Goal: Task Accomplishment & Management: Manage account settings

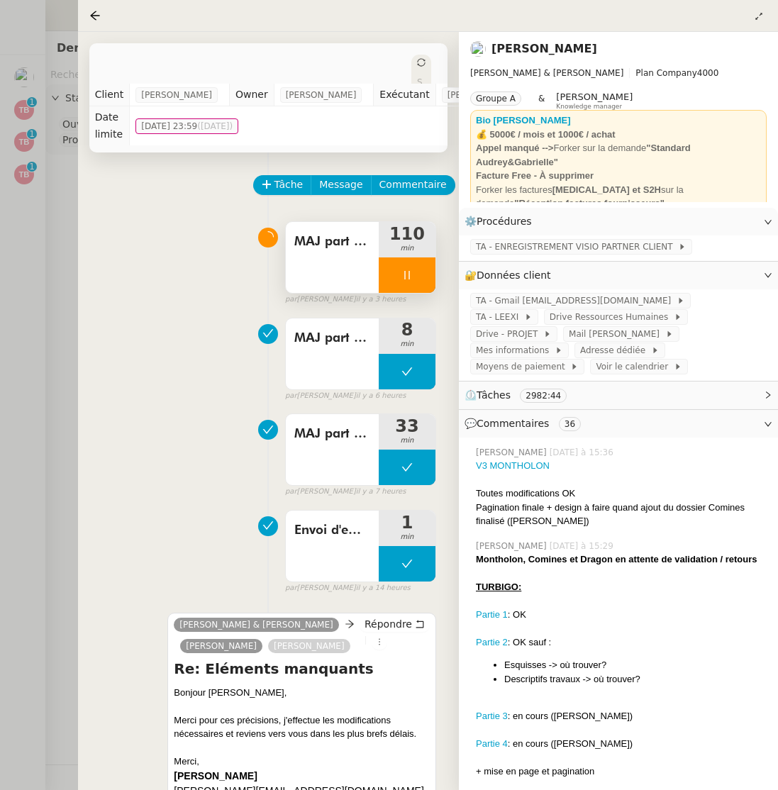
click at [410, 277] on icon at bounding box center [406, 274] width 11 height 11
click at [416, 275] on icon at bounding box center [420, 274] width 11 height 11
click at [94, 16] on icon at bounding box center [94, 15] width 11 height 11
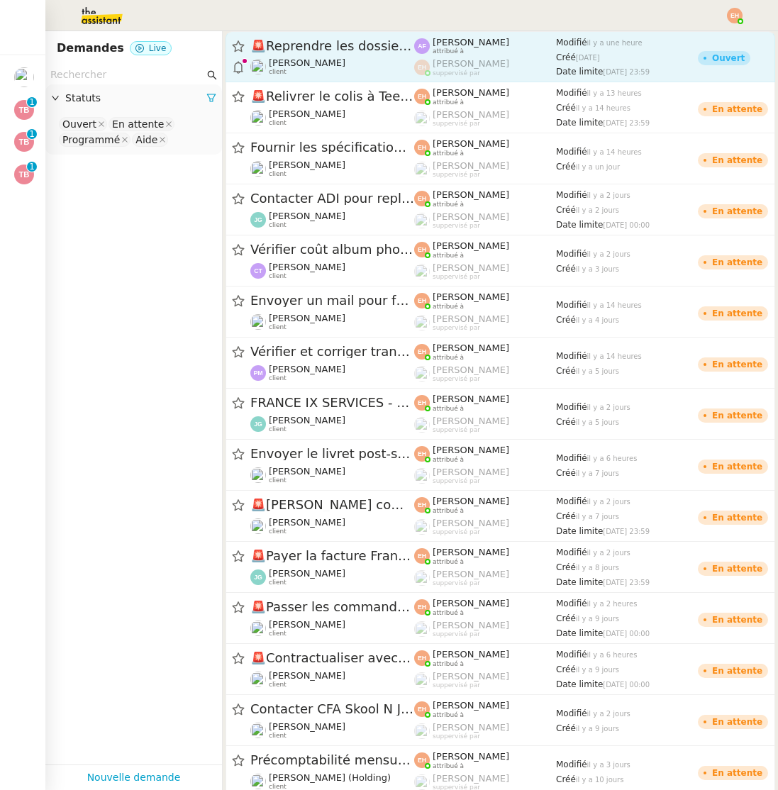
click at [316, 56] on div "🚨 Reprendre les dossiers CFAI [PERSON_NAME] client" at bounding box center [332, 57] width 164 height 38
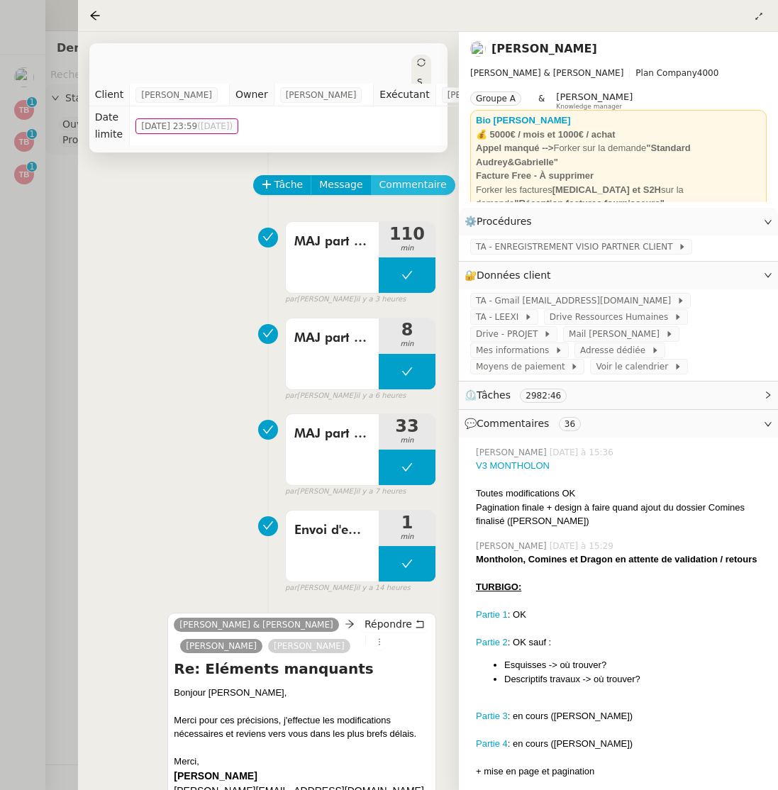
click at [386, 185] on span "Commentaire" at bounding box center [412, 185] width 67 height 16
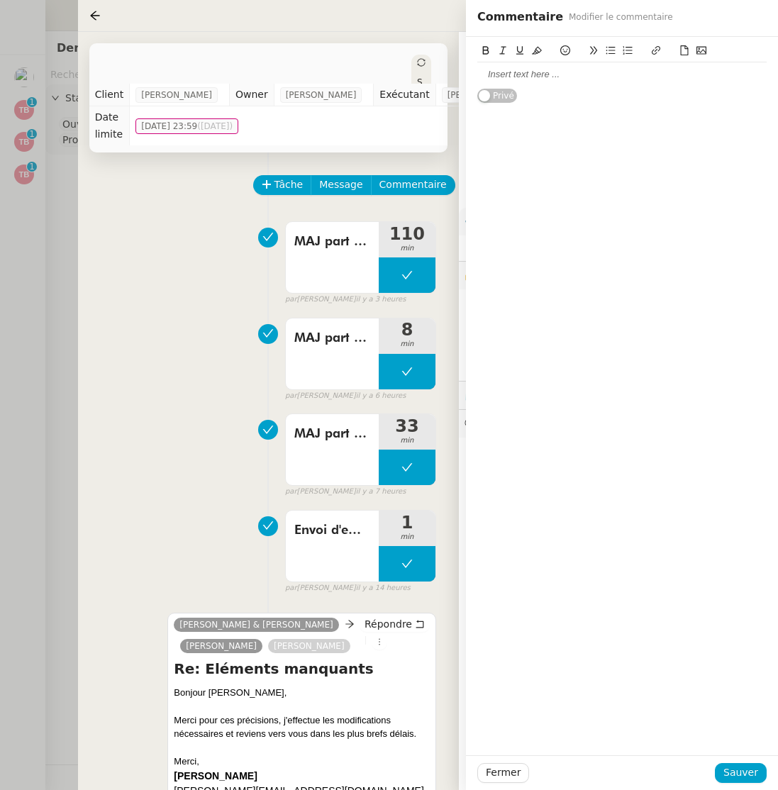
click at [552, 76] on div at bounding box center [621, 74] width 289 height 13
click at [505, 768] on span "Fermer" at bounding box center [503, 772] width 35 height 16
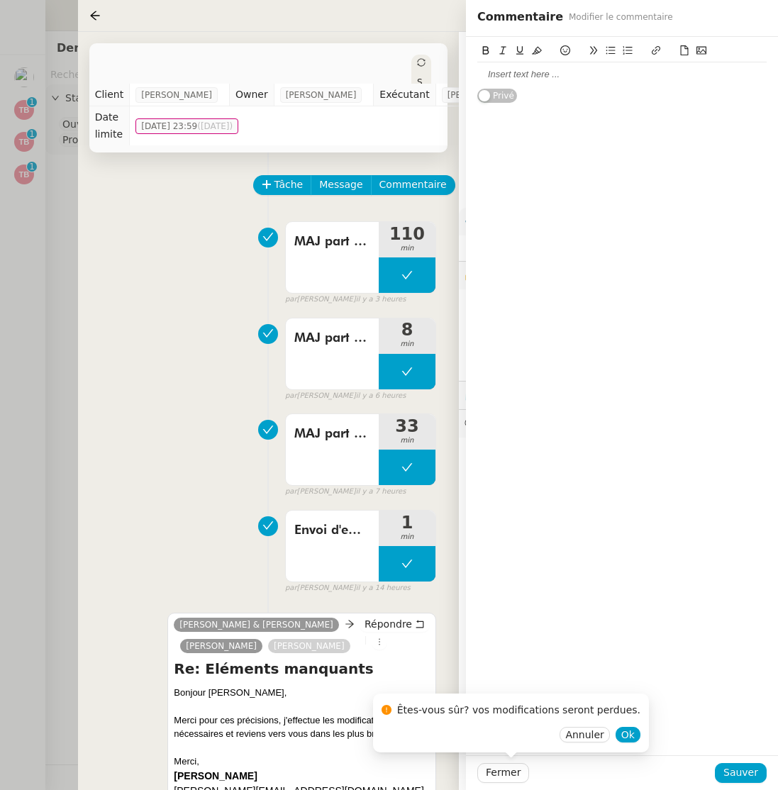
click at [625, 730] on div "Êtes-vous sûr? vos modifications seront perdues. Annuler Ok" at bounding box center [511, 722] width 276 height 59
click at [621, 734] on span "Ok" at bounding box center [627, 734] width 13 height 14
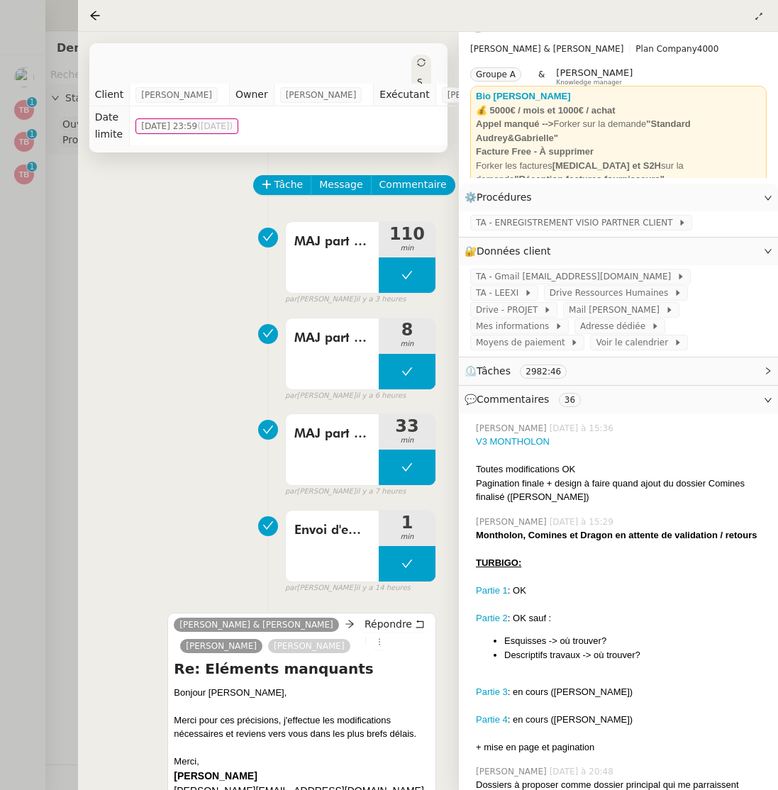
scroll to position [35, 0]
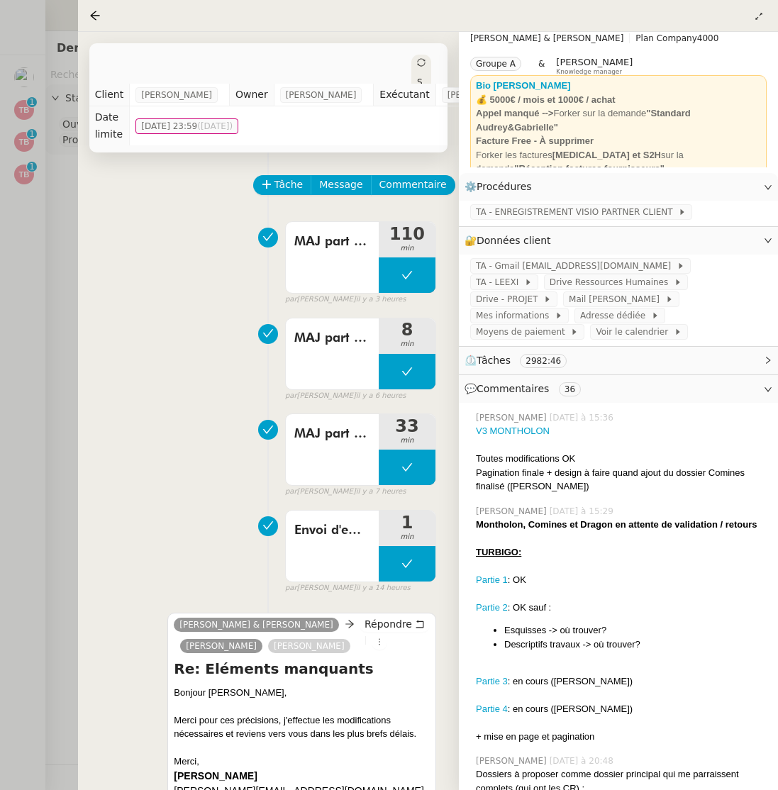
click at [619, 603] on div "Montholon, Comines et Dragon en attente de validation / retours TURBIGO: Partie…" at bounding box center [621, 630] width 291 height 226
click at [572, 660] on div at bounding box center [621, 667] width 291 height 14
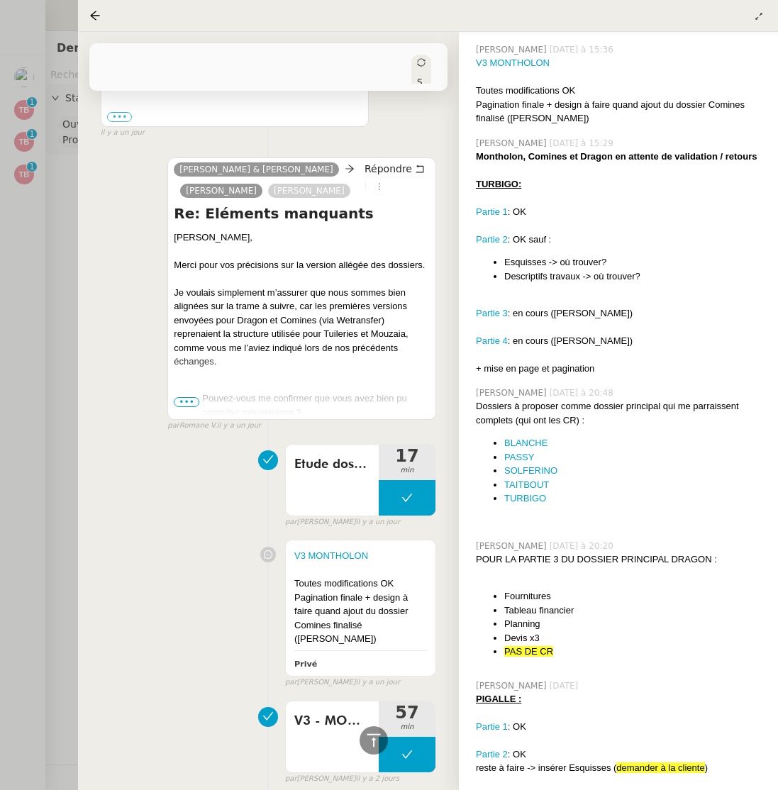
scroll to position [0, 0]
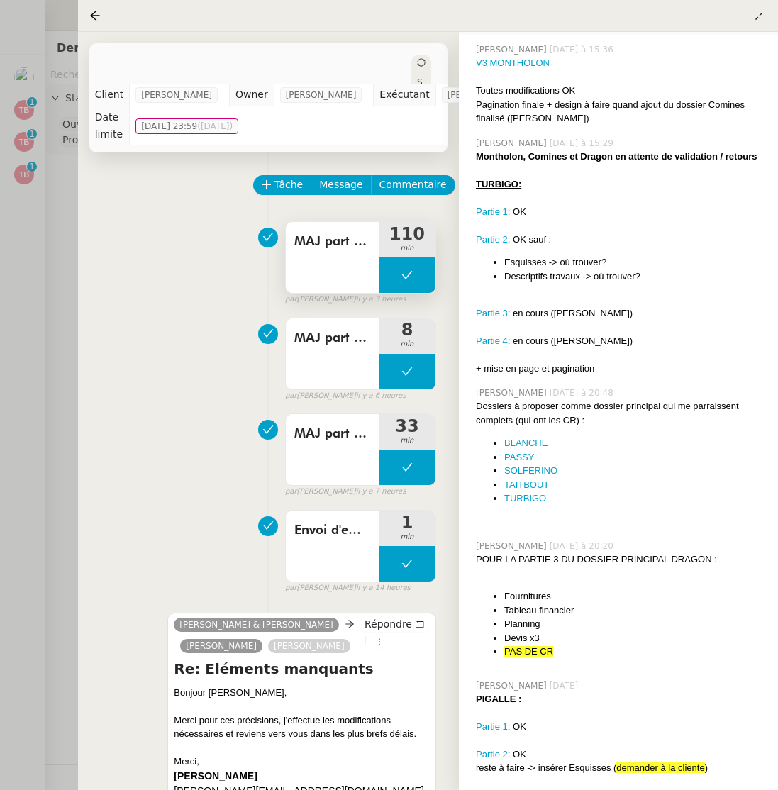
click at [401, 280] on icon at bounding box center [406, 274] width 11 height 11
drag, startPoint x: 423, startPoint y: 281, endPoint x: 396, endPoint y: 284, distance: 27.8
click at [396, 284] on div at bounding box center [407, 274] width 57 height 35
click at [396, 284] on div at bounding box center [393, 274] width 28 height 35
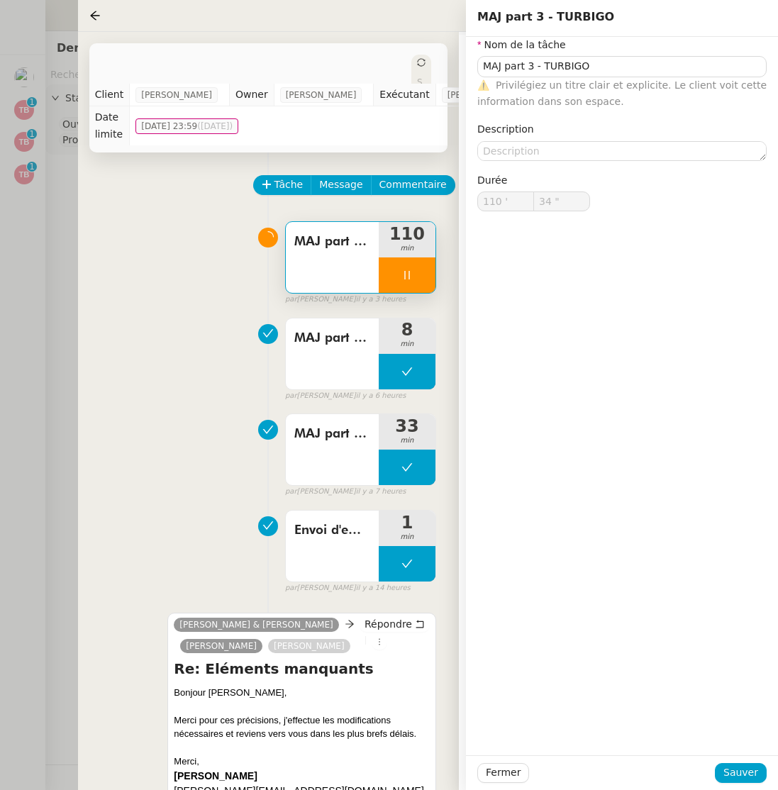
type input "MAJ part 3 - TURBIGO"
type input "110 '"
type input "34 ""
type input "MAJ part 3 - TURBIGO"
type input "110 '"
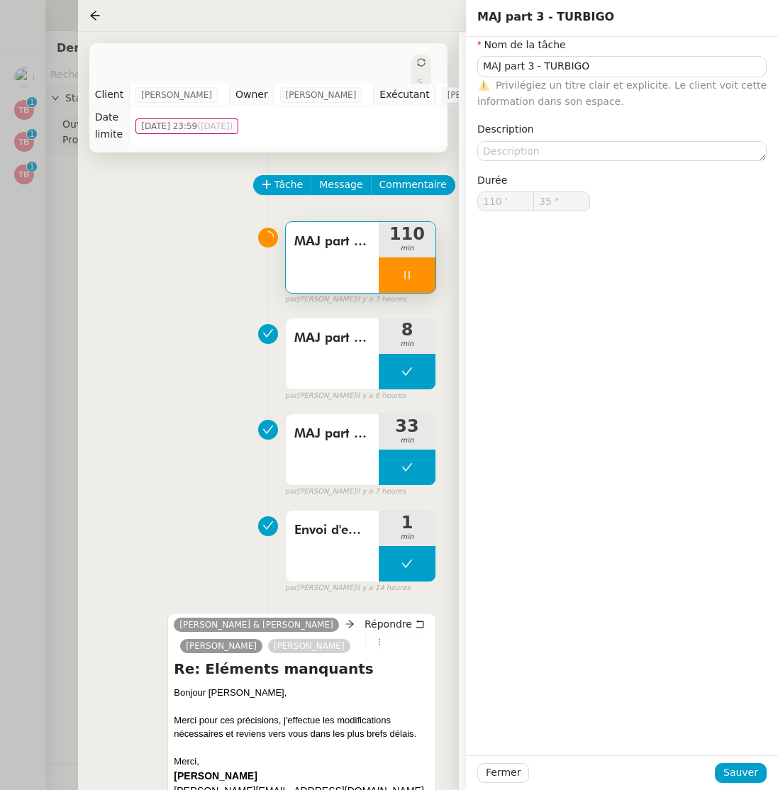
type input "36 ""
click at [502, 773] on span "Fermer" at bounding box center [503, 772] width 35 height 16
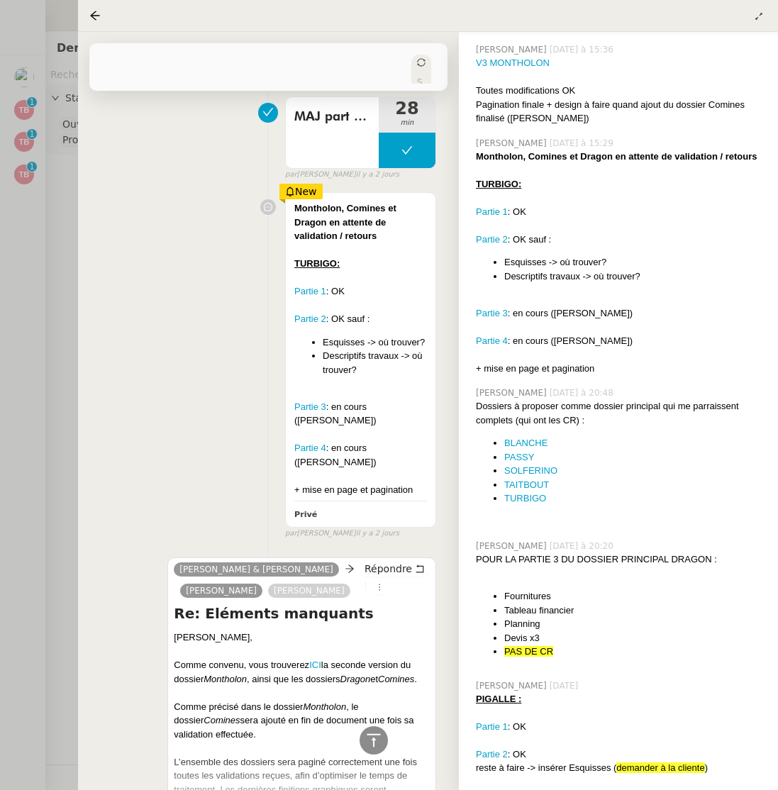
scroll to position [3206, 0]
click at [379, 441] on div at bounding box center [360, 434] width 133 height 14
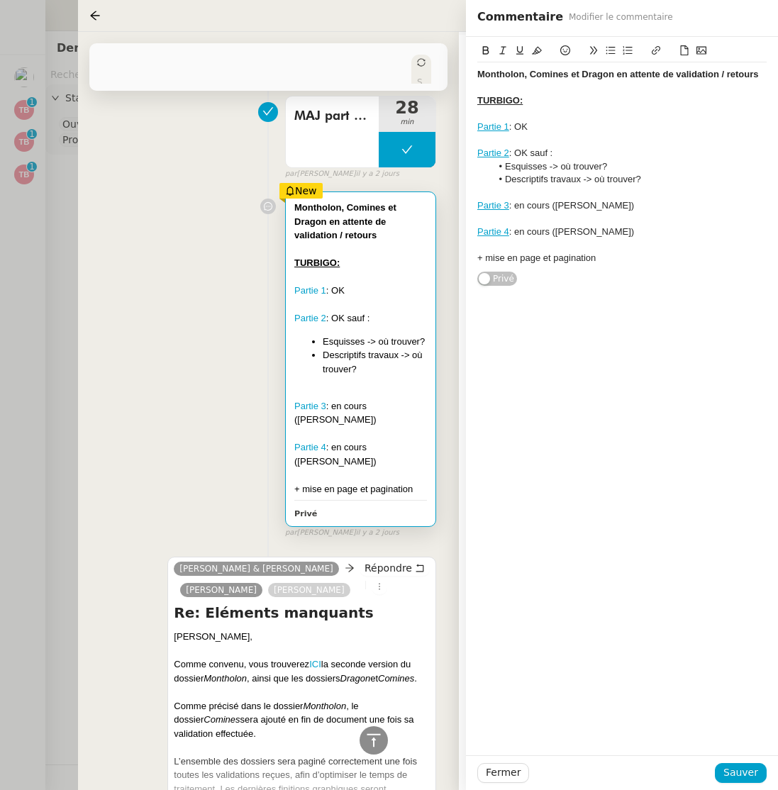
click at [624, 211] on div "Partie 3 : en cours ([PERSON_NAME])" at bounding box center [621, 205] width 289 height 13
drag, startPoint x: 615, startPoint y: 209, endPoint x: 518, endPoint y: 209, distance: 96.4
click at [518, 209] on div "Partie 3 : en cours ([PERSON_NAME])" at bounding box center [621, 205] width 289 height 13
click at [747, 774] on span "Sauver" at bounding box center [740, 772] width 35 height 16
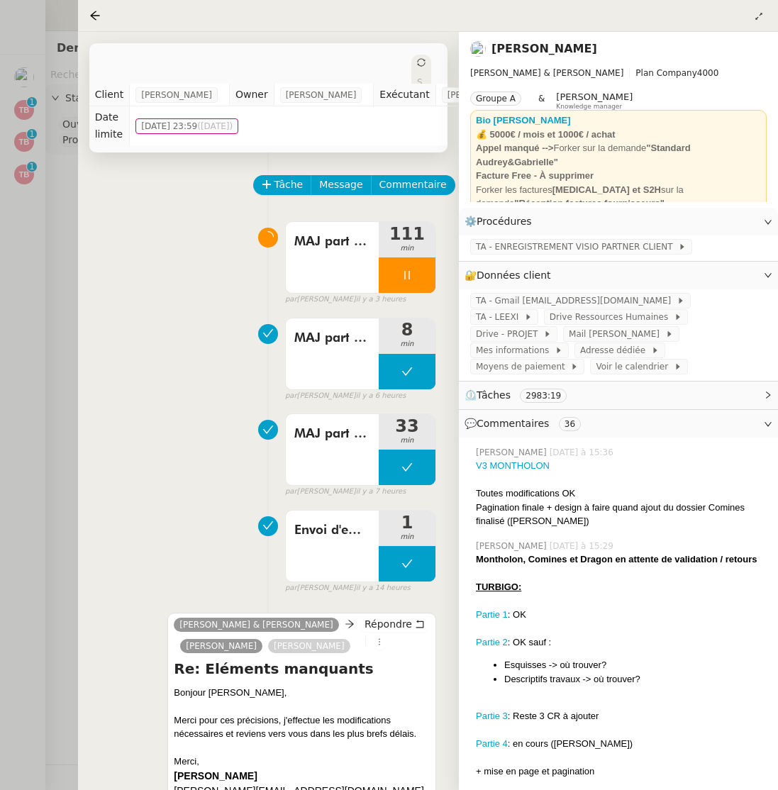
click at [191, 220] on div "MAJ part 3 - TURBIGO 111 min false par [PERSON_NAME] il y a 3 heures" at bounding box center [268, 260] width 335 height 91
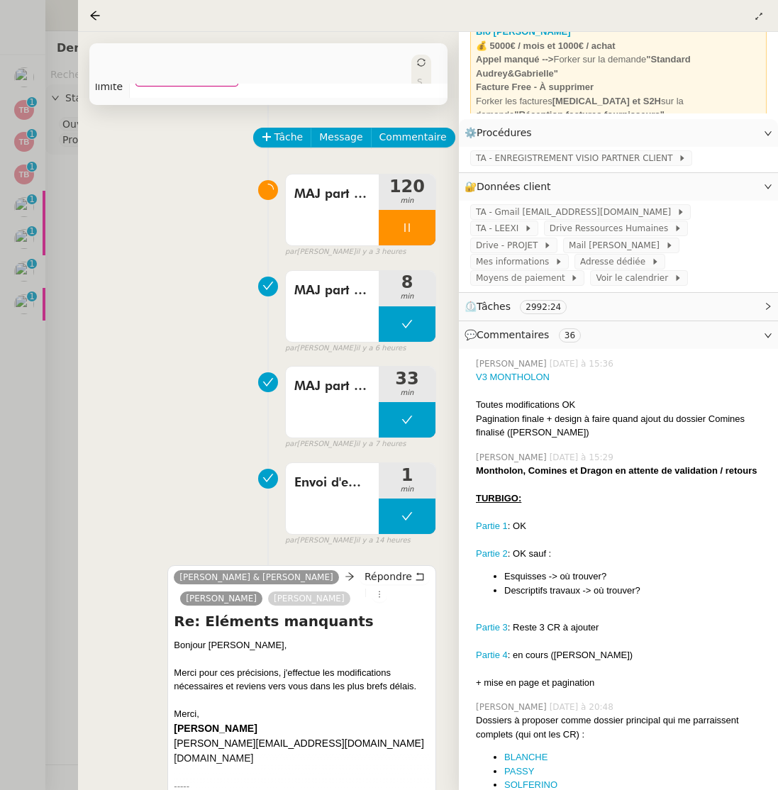
scroll to position [46, 0]
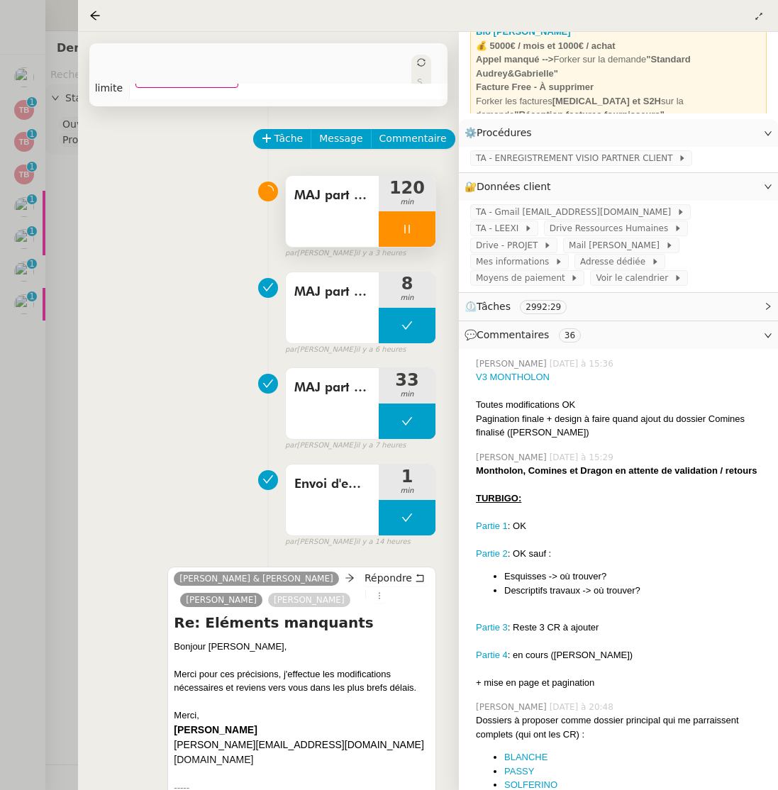
click at [411, 239] on div at bounding box center [407, 228] width 57 height 35
click at [420, 237] on button at bounding box center [421, 228] width 28 height 35
click at [279, 141] on span "Tâche" at bounding box center [288, 138] width 29 height 16
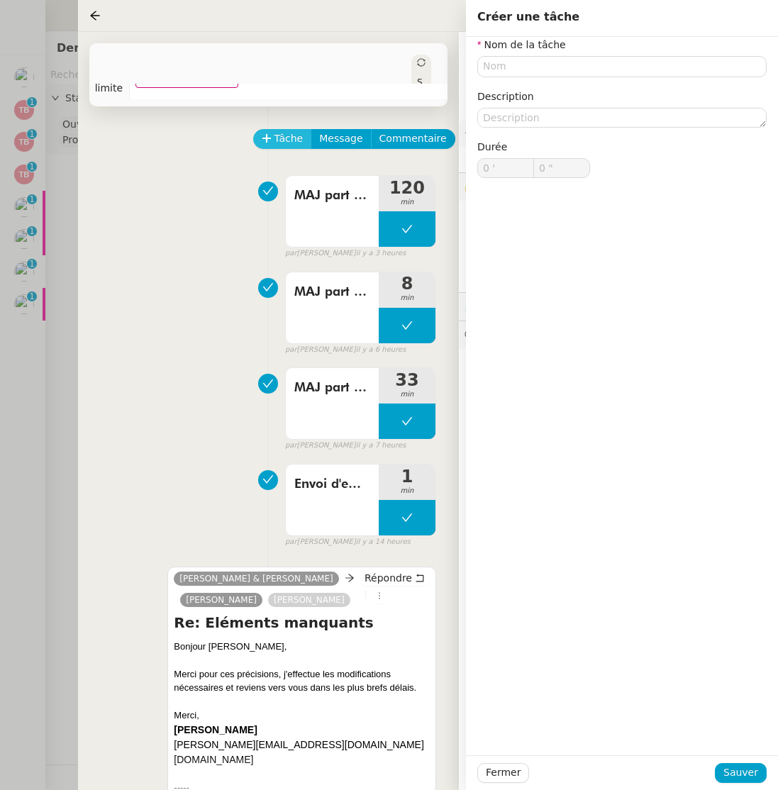
click at [293, 142] on span "Tâche" at bounding box center [288, 138] width 29 height 16
click at [481, 768] on button "Fermer" at bounding box center [503, 773] width 52 height 20
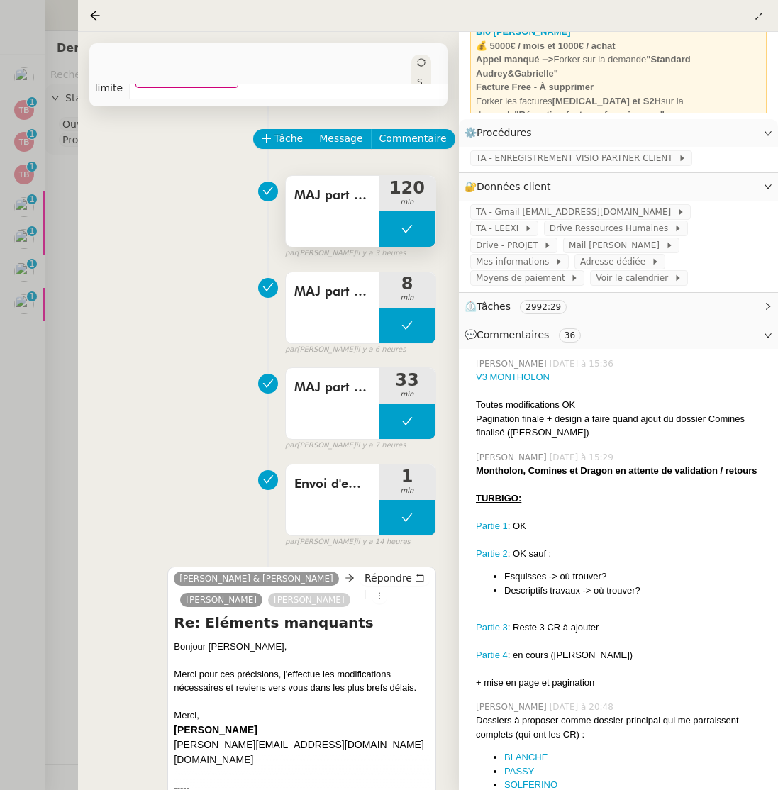
click at [420, 222] on button at bounding box center [407, 228] width 57 height 35
click at [391, 232] on icon at bounding box center [393, 229] width 5 height 8
click at [391, 231] on div at bounding box center [407, 228] width 57 height 35
click at [425, 233] on icon at bounding box center [420, 228] width 11 height 11
click at [291, 139] on span "Tâche" at bounding box center [288, 138] width 29 height 16
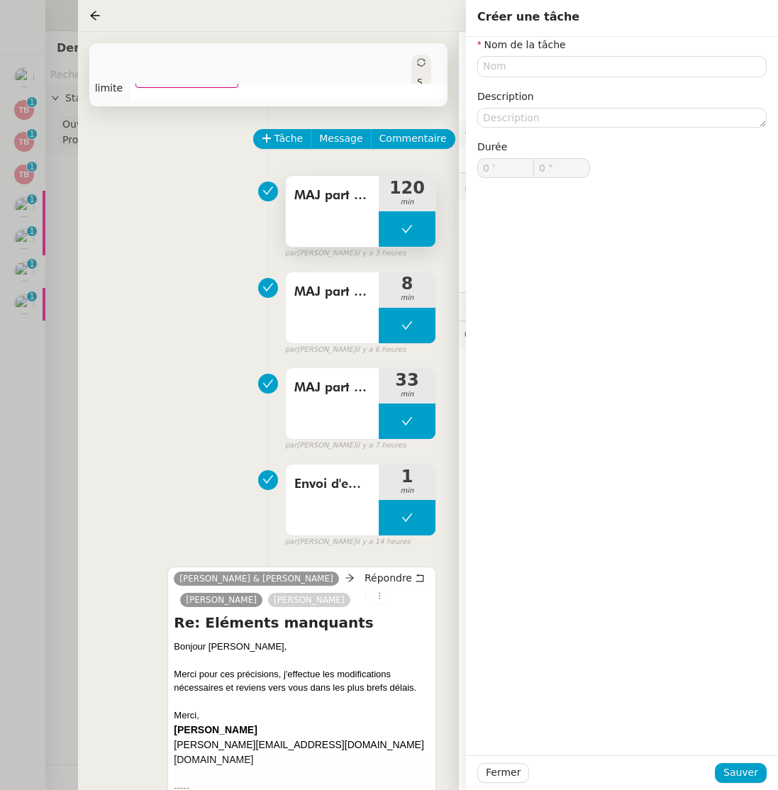
click at [316, 202] on span "MAJ part 3 - TURBIGO" at bounding box center [332, 195] width 76 height 21
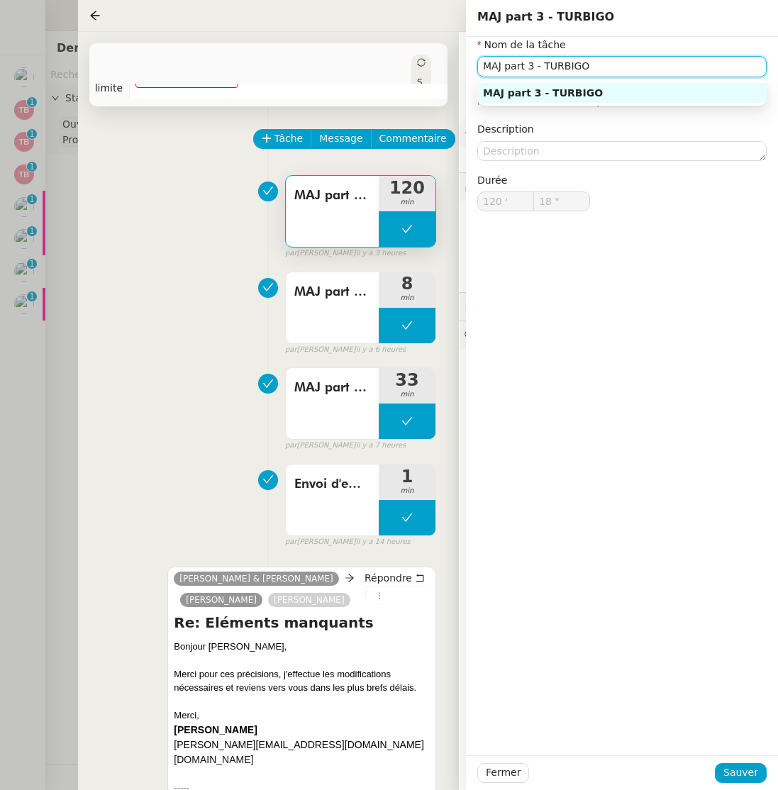
click at [577, 60] on input "MAJ part 3 - TURBIGO" at bounding box center [621, 66] width 289 height 21
drag, startPoint x: 503, startPoint y: 770, endPoint x: 479, endPoint y: 697, distance: 76.9
click at [503, 770] on span "Fermer" at bounding box center [503, 772] width 35 height 16
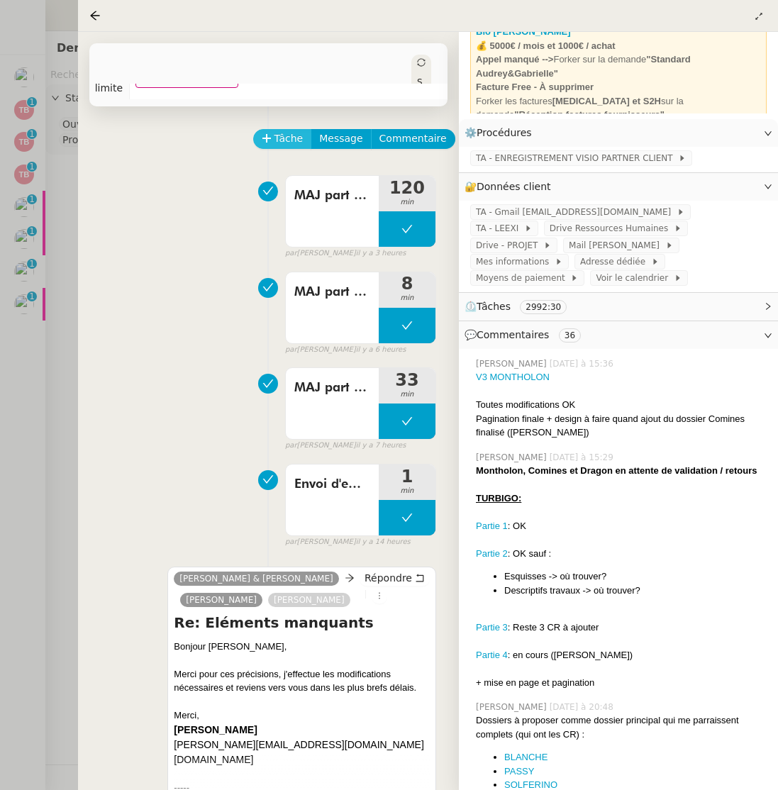
click at [289, 136] on span "Tâche" at bounding box center [288, 138] width 29 height 16
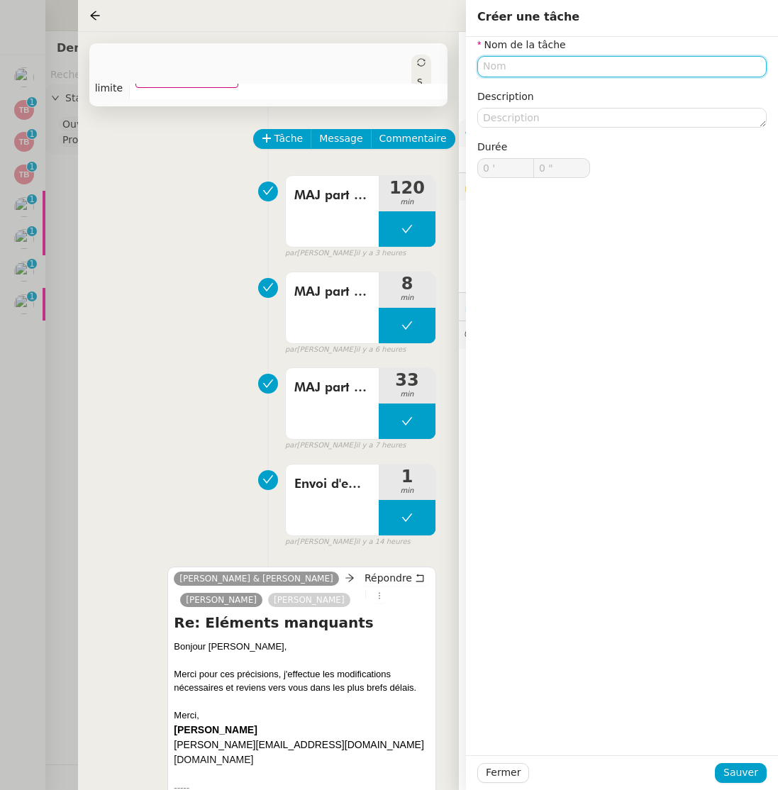
paste input "MAJ part 3 - TURBIGO"
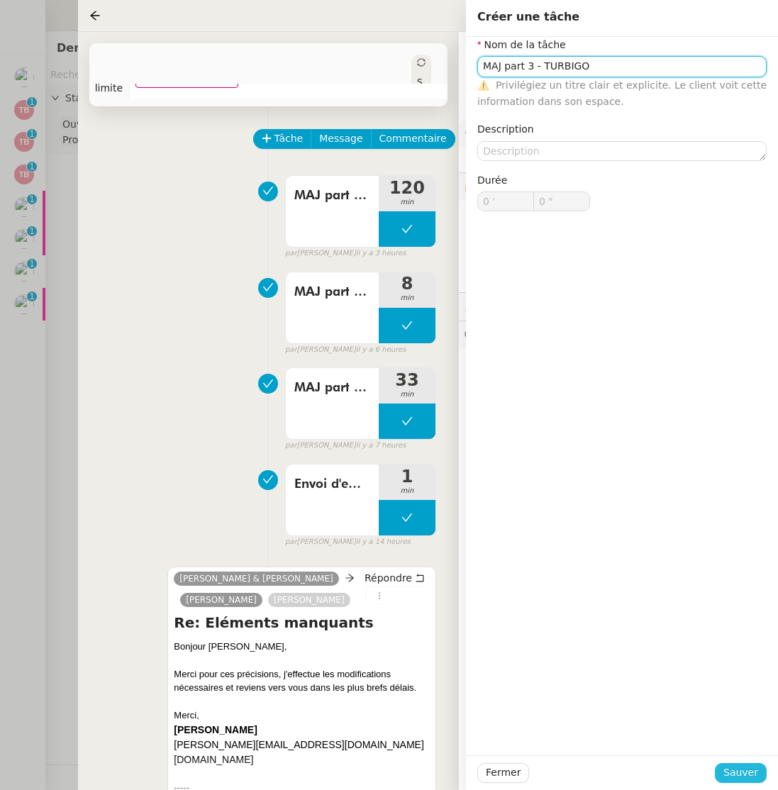
type input "MAJ part 3 - TURBIGO"
click at [733, 771] on span "Sauver" at bounding box center [740, 772] width 35 height 16
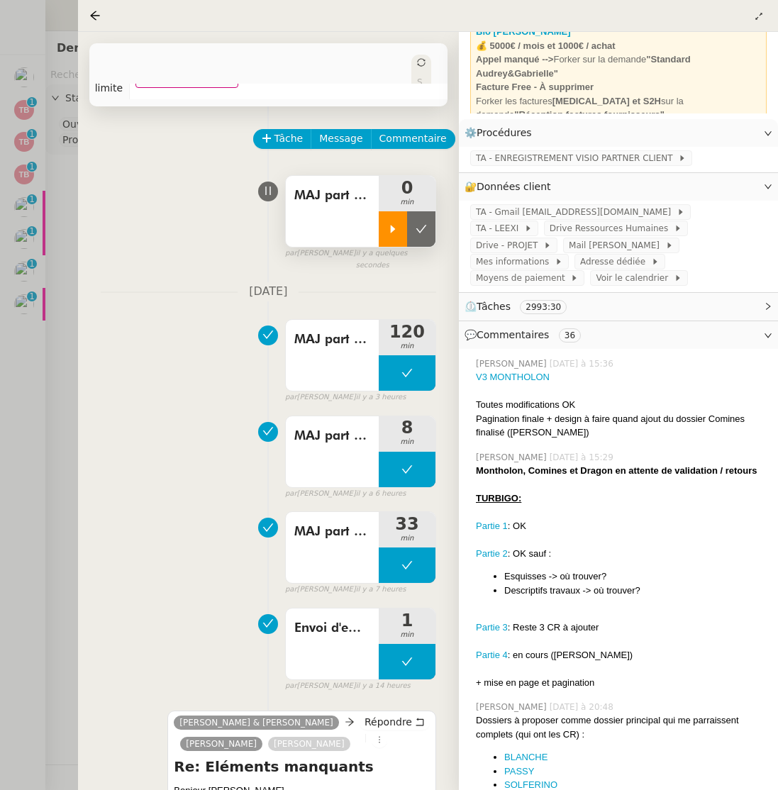
click at [391, 236] on div at bounding box center [393, 228] width 28 height 35
click at [331, 447] on div "MAJ part 4 - TURBIGO" at bounding box center [332, 451] width 93 height 71
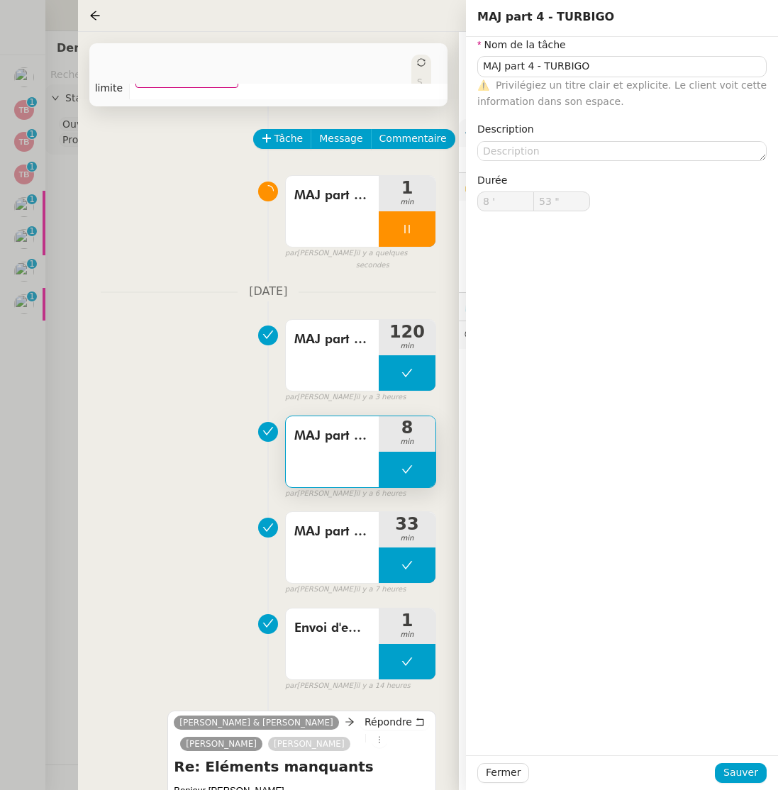
click at [185, 327] on div "MAJ part 3 - TURBIGO 120 min false par [PERSON_NAME] il y a 3 heures" at bounding box center [268, 358] width 335 height 91
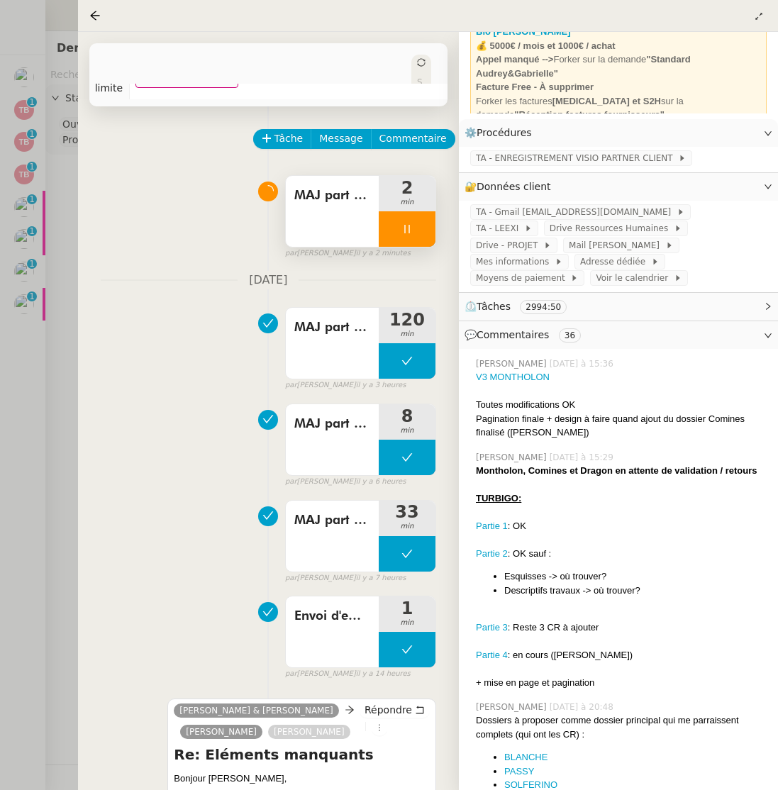
click at [409, 229] on icon at bounding box center [406, 228] width 11 height 11
click at [413, 234] on button at bounding box center [421, 228] width 28 height 35
drag, startPoint x: 47, startPoint y: 304, endPoint x: 38, endPoint y: 311, distance: 12.2
click at [47, 304] on div at bounding box center [389, 395] width 778 height 790
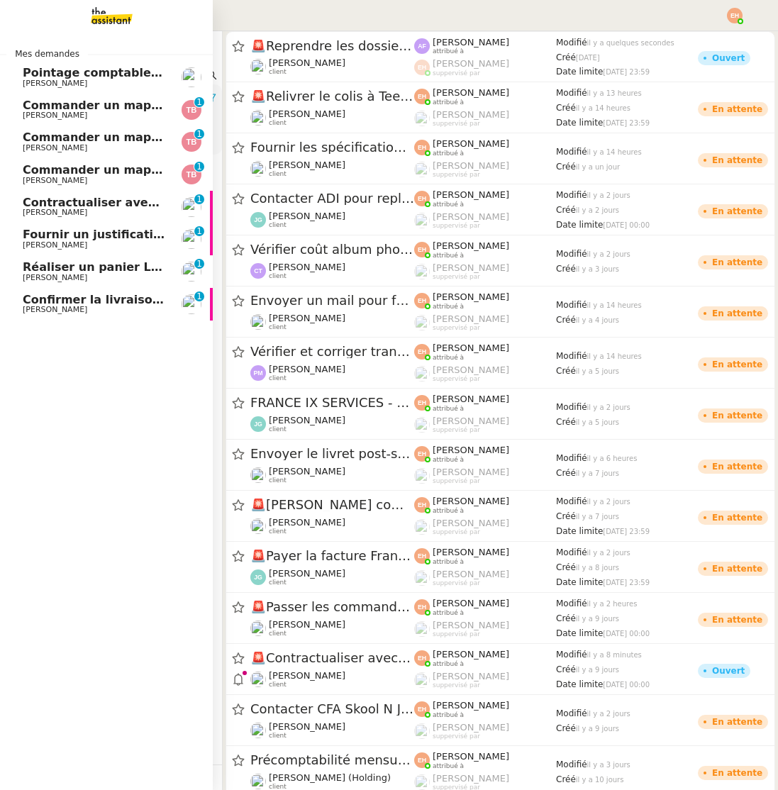
click at [95, 233] on span "Fournir un justificatif de travail" at bounding box center [123, 234] width 201 height 13
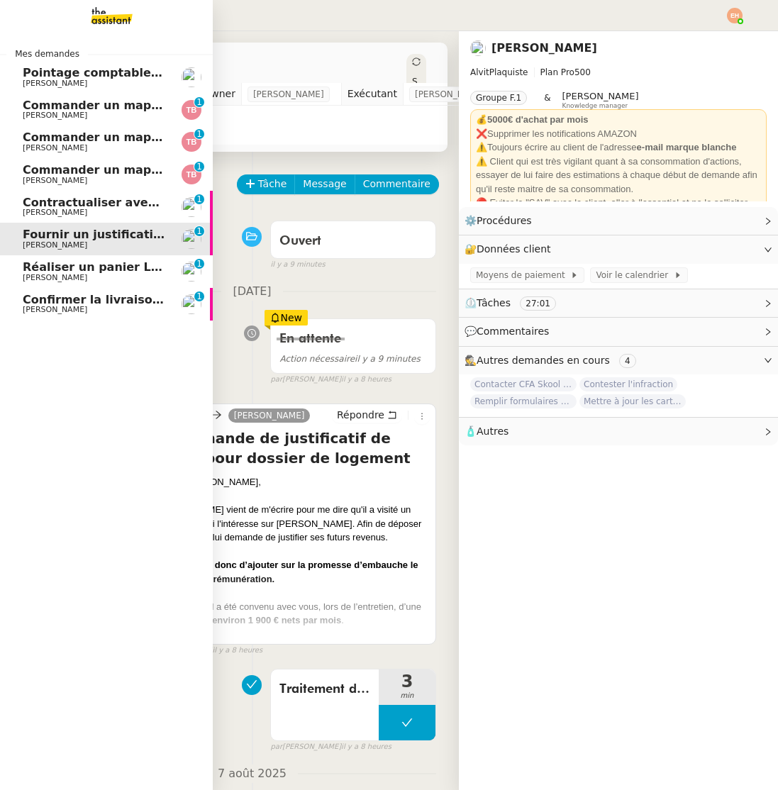
click at [97, 264] on span "Réaliser un panier Leclerc - [DATE]" at bounding box center [134, 266] width 222 height 13
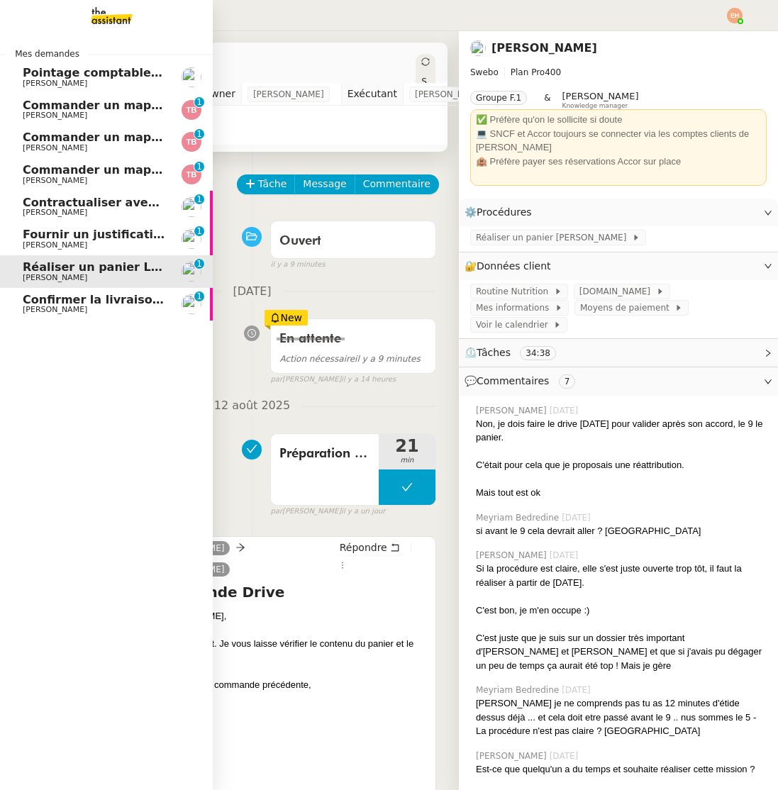
click at [133, 78] on span "Pointage comptable - [DATE]" at bounding box center [115, 72] width 184 height 13
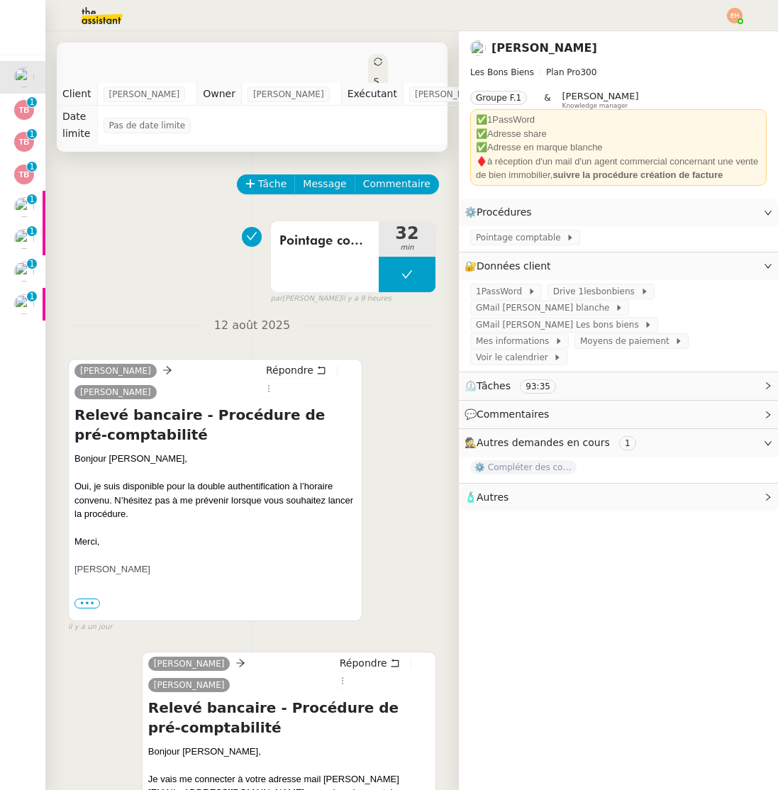
click at [720, 15] on div at bounding box center [388, 15] width 707 height 31
click at [739, 16] on img at bounding box center [735, 16] width 16 height 16
click at [704, 34] on li "Suivi" at bounding box center [696, 40] width 92 height 20
